Goal: Check status: Check status

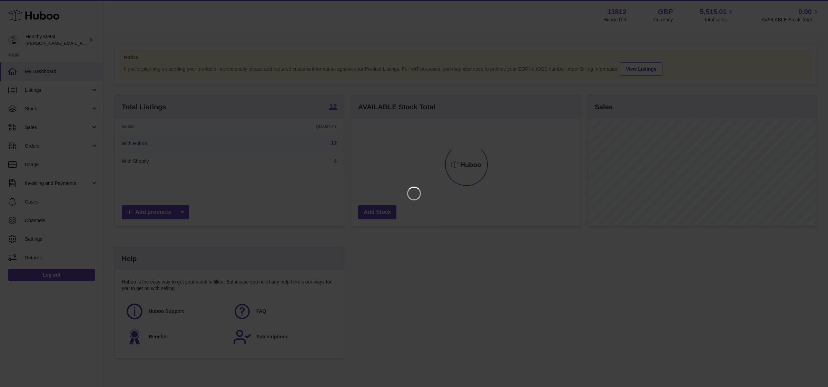
scroll to position [107, 229]
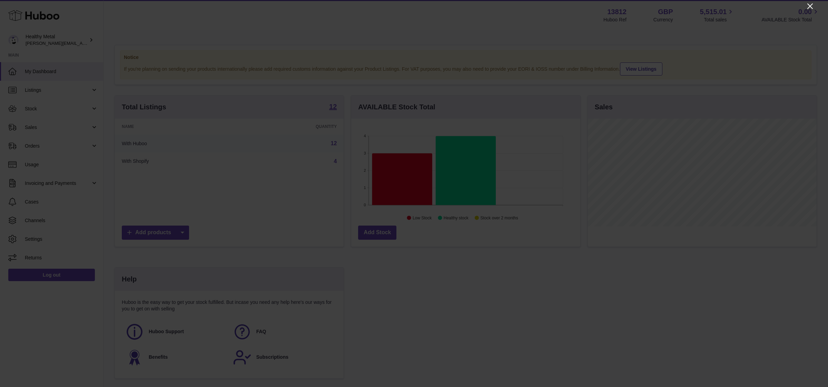
click at [810, 9] on icon "Close" at bounding box center [810, 6] width 8 height 8
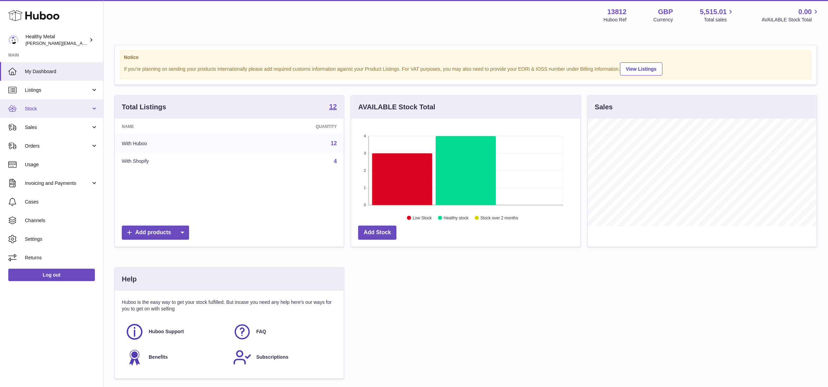
click at [90, 109] on span "Stock" at bounding box center [58, 109] width 66 height 7
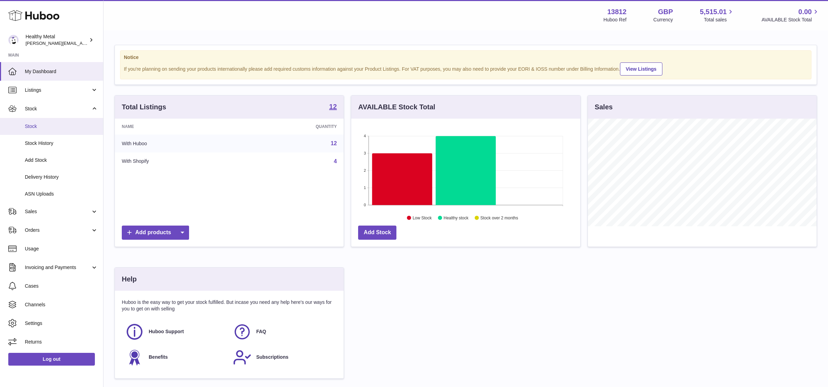
click at [70, 126] on span "Stock" at bounding box center [61, 126] width 73 height 7
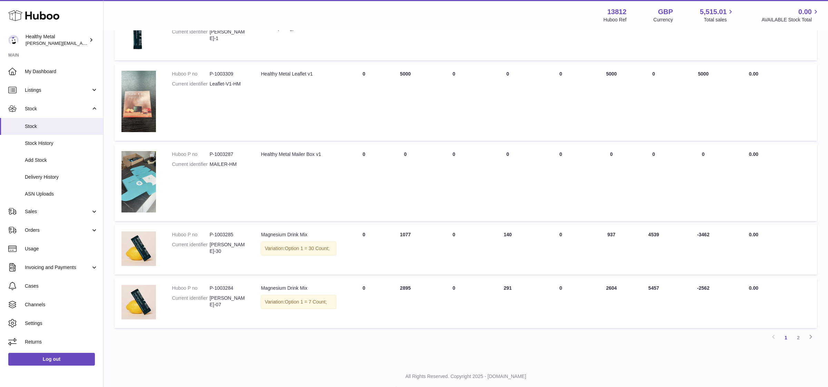
scroll to position [411, 0]
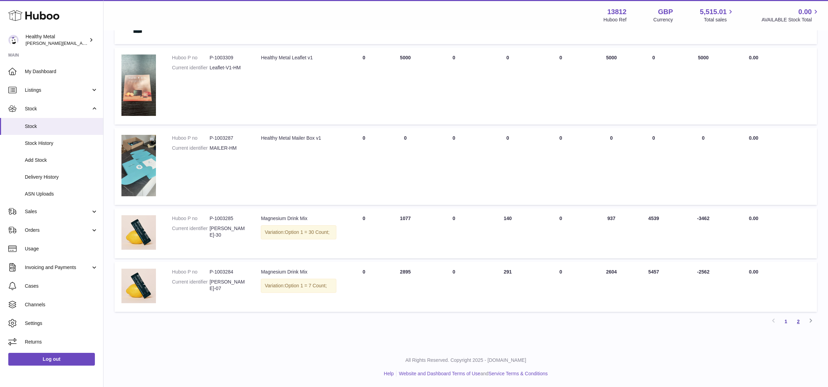
click at [797, 321] on link "2" at bounding box center [798, 321] width 12 height 12
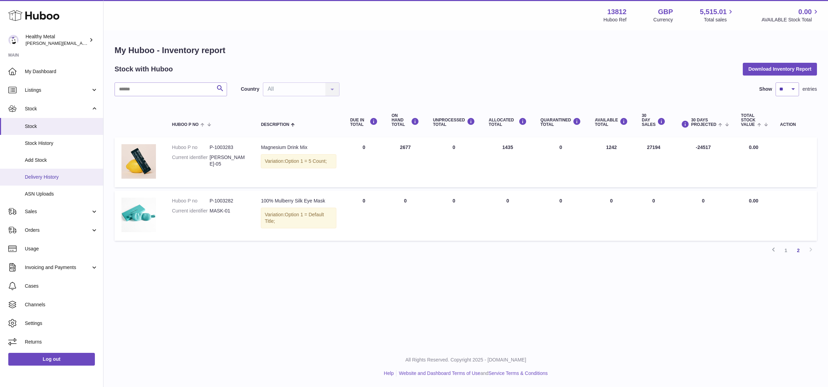
click at [57, 170] on link "Delivery History" at bounding box center [51, 177] width 103 height 17
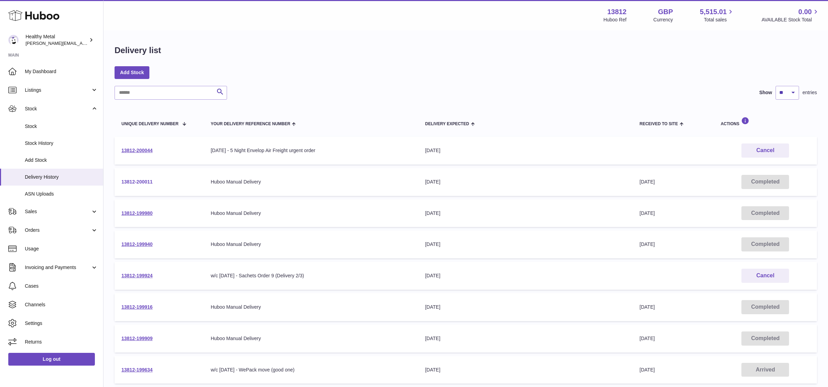
click at [131, 184] on link "13812-200011" at bounding box center [136, 182] width 31 height 6
click at [32, 70] on span "My Dashboard" at bounding box center [61, 71] width 73 height 7
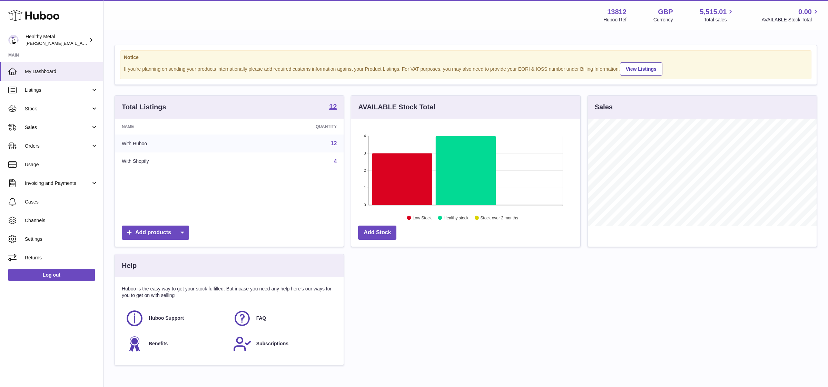
scroll to position [107, 229]
